Goal: Information Seeking & Learning: Learn about a topic

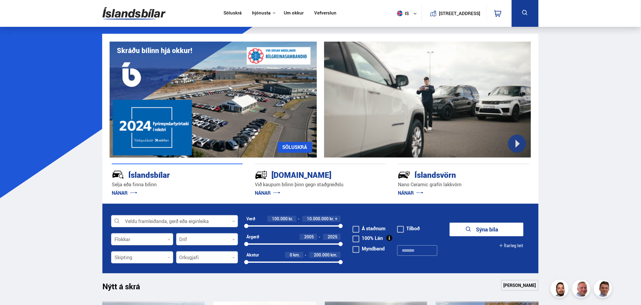
click at [285, 11] on link "Um okkur" at bounding box center [294, 13] width 20 height 6
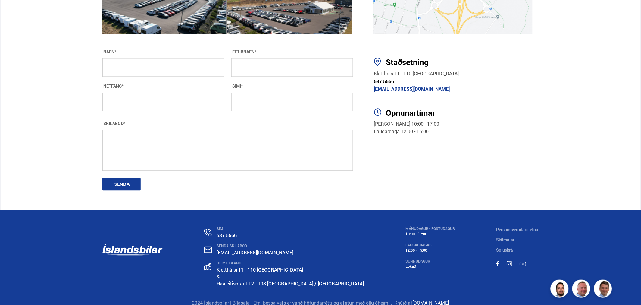
scroll to position [1004, 0]
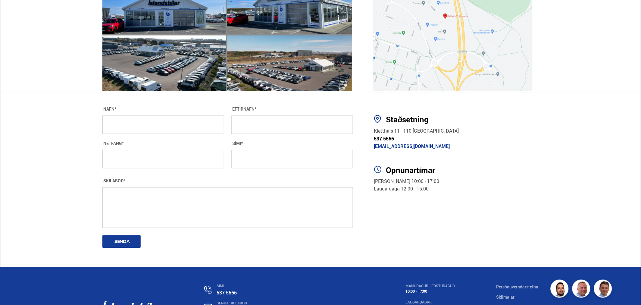
click at [543, 222] on section "Staðsetning Klettháls 11 - 110 Reykjavík 537 5566 islandsbilar@islandsbilar.is …" at bounding box center [454, 179] width 178 height 175
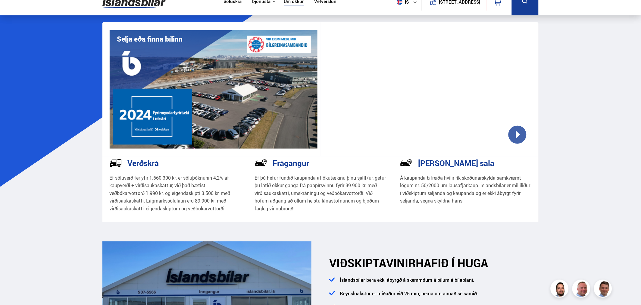
scroll to position [0, 0]
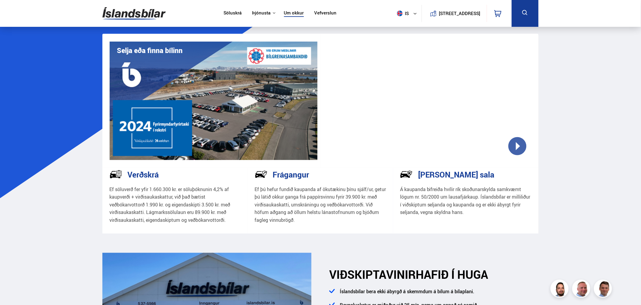
click at [142, 14] on img at bounding box center [133, 14] width 63 height 20
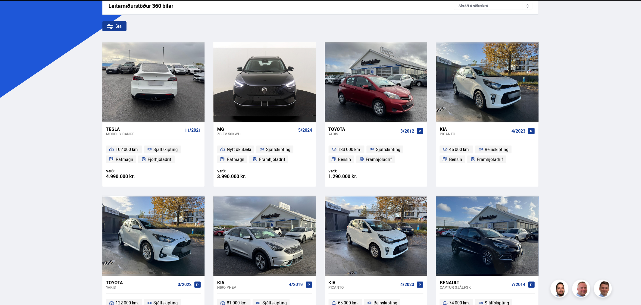
scroll to position [100, 0]
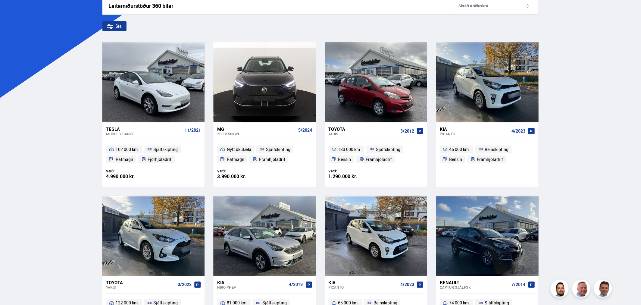
click at [495, 166] on ul "46 000 km. Beinskipting Bensín Framhjóladrif" at bounding box center [487, 154] width 102 height 29
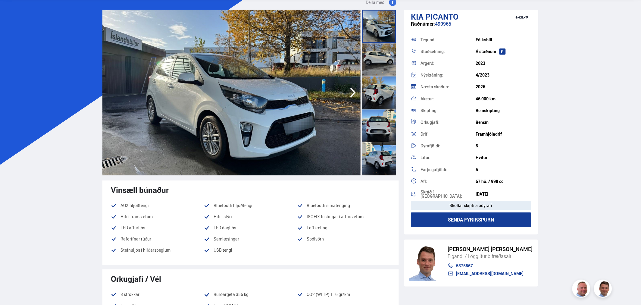
scroll to position [8, 0]
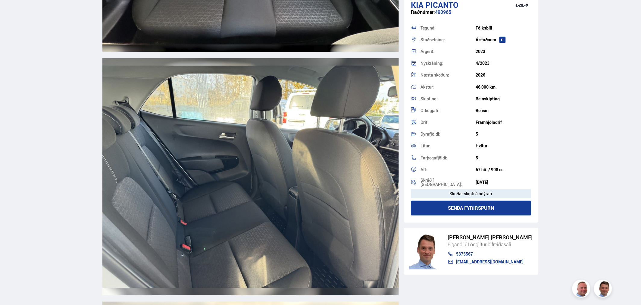
drag, startPoint x: 102, startPoint y: 71, endPoint x: 133, endPoint y: 194, distance: 126.8
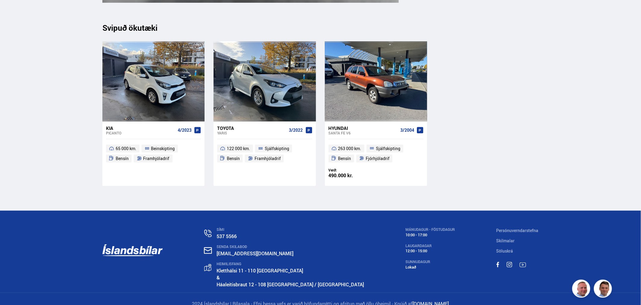
scroll to position [7193, 0]
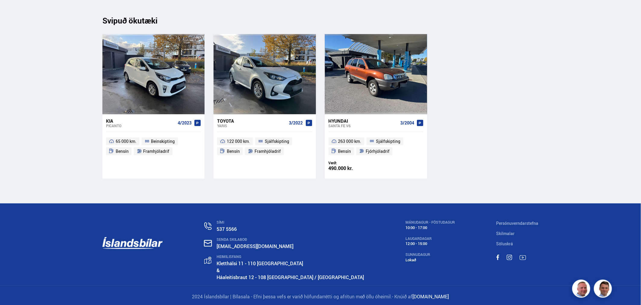
drag, startPoint x: 45, startPoint y: 36, endPoint x: 4, endPoint y: 174, distance: 144.8
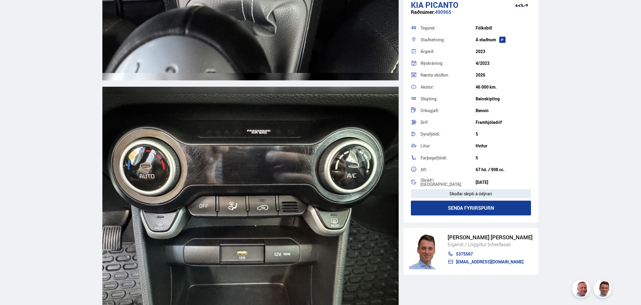
scroll to position [6557, 0]
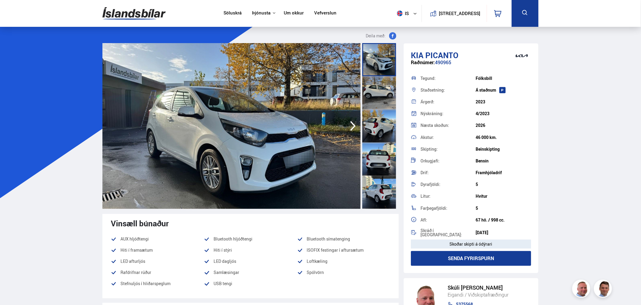
click at [140, 16] on img at bounding box center [133, 14] width 63 height 20
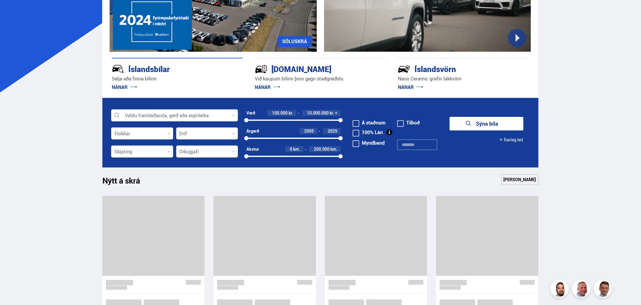
scroll to position [201, 0]
